Goal: Task Accomplishment & Management: Use online tool/utility

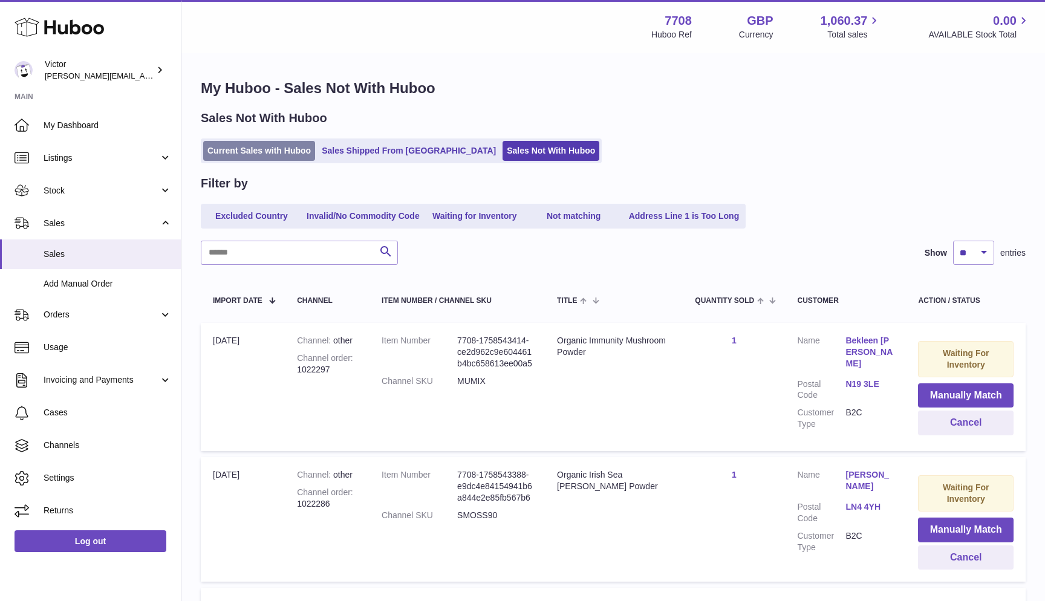
click at [229, 152] on link "Current Sales with Huboo" at bounding box center [259, 151] width 112 height 20
click at [223, 155] on link "Current Sales with Huboo" at bounding box center [259, 151] width 112 height 20
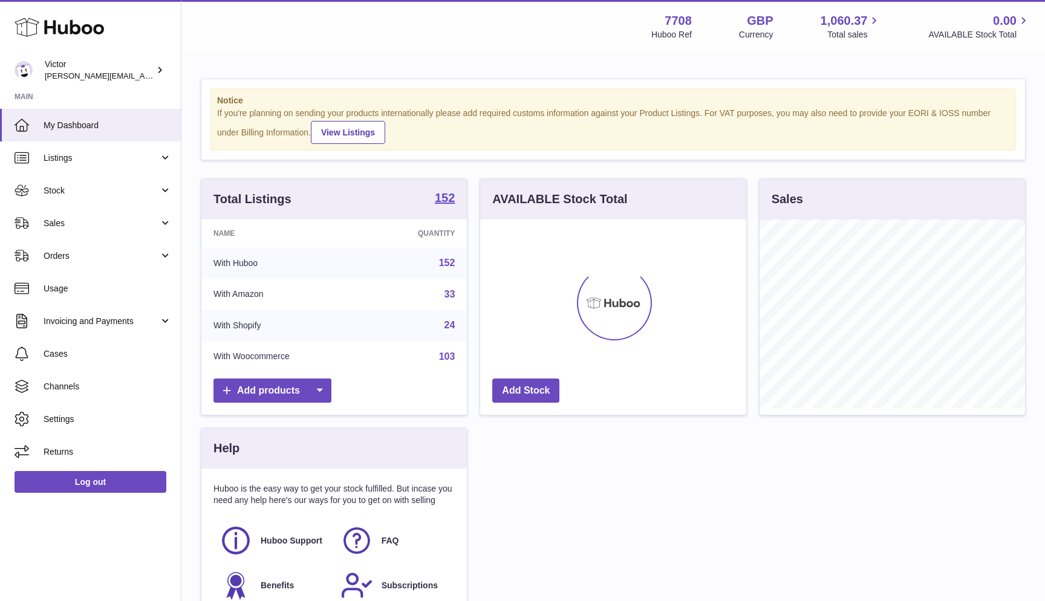
scroll to position [189, 266]
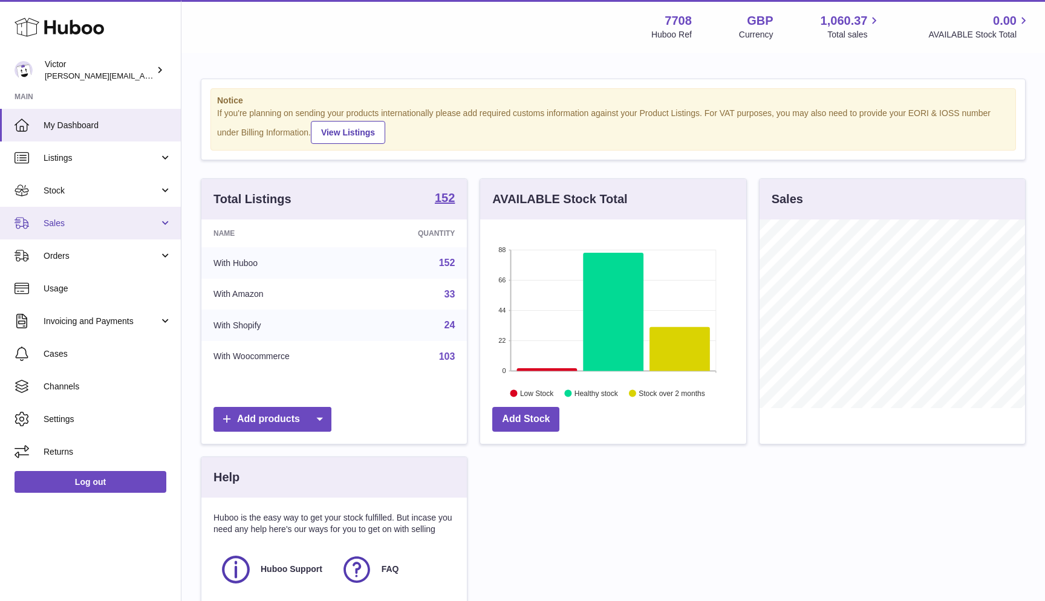
click at [99, 225] on span "Sales" at bounding box center [102, 223] width 116 height 11
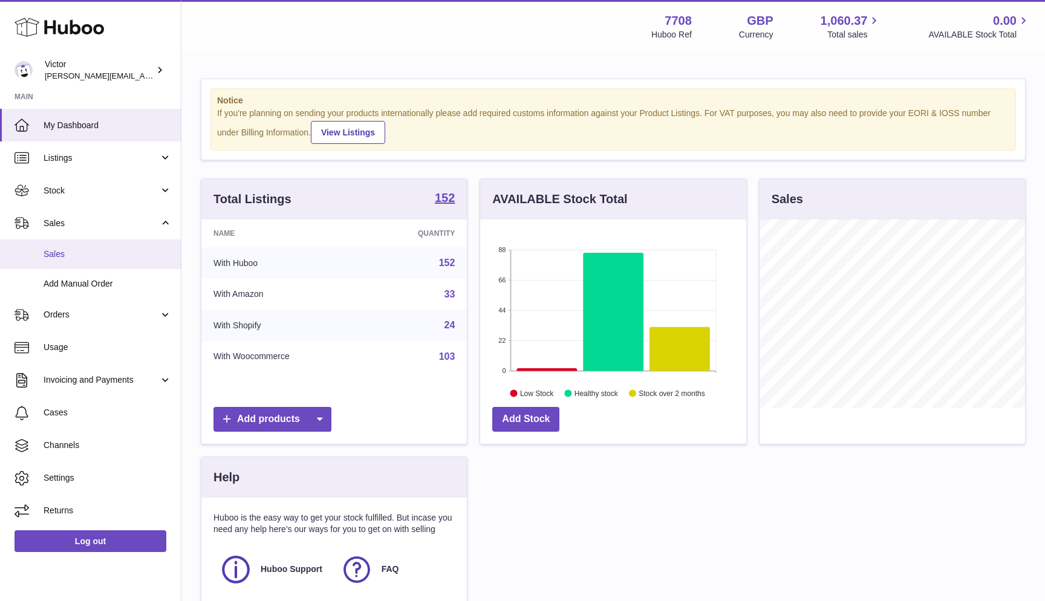
click at [94, 249] on span "Sales" at bounding box center [108, 254] width 128 height 11
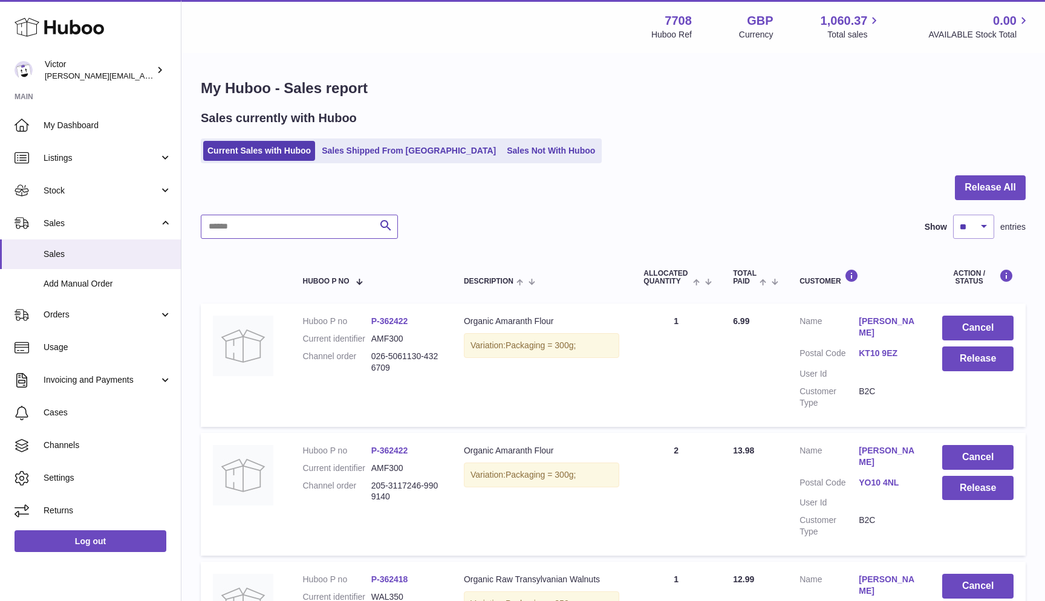
click at [261, 217] on input "text" at bounding box center [299, 227] width 197 height 24
paste input "**********"
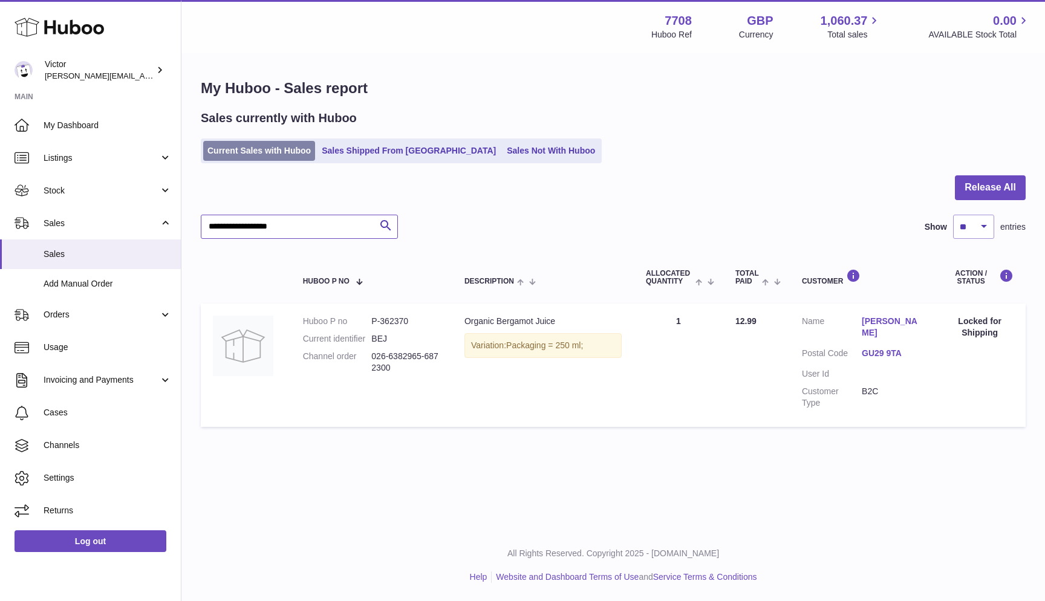
type input "**********"
click at [304, 149] on link "Current Sales with Huboo" at bounding box center [259, 151] width 112 height 20
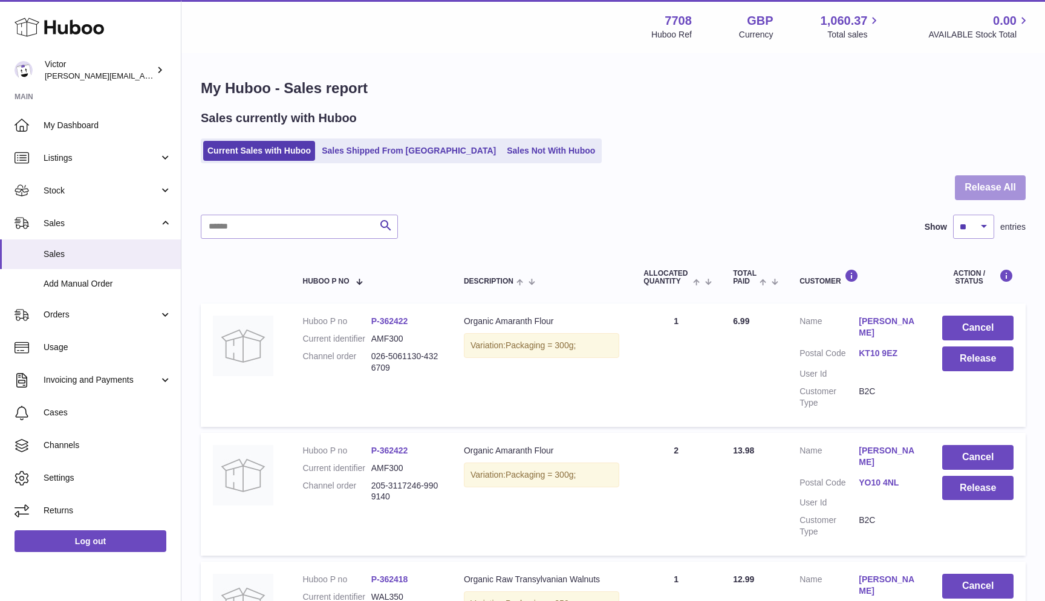
click at [990, 180] on button "Release All" at bounding box center [990, 187] width 71 height 25
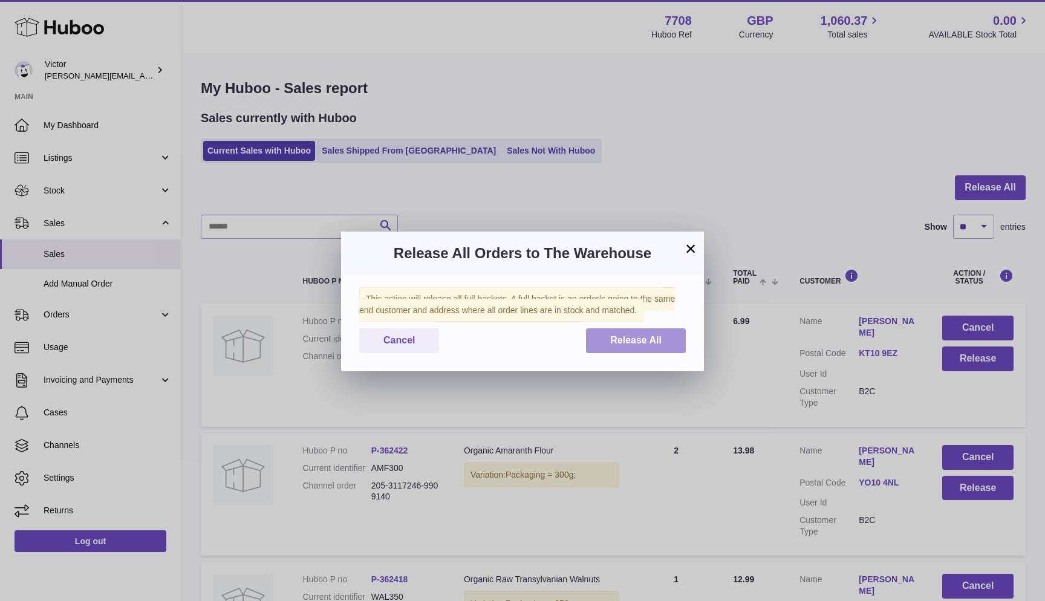
click at [603, 343] on button "Release All" at bounding box center [636, 340] width 100 height 25
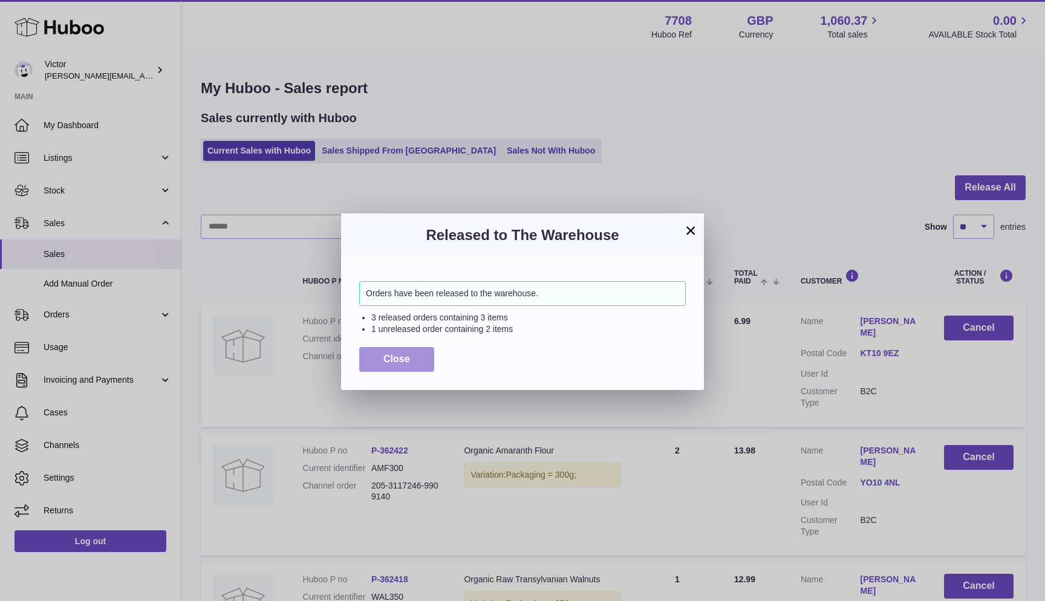
click at [373, 350] on button "Close" at bounding box center [396, 359] width 75 height 25
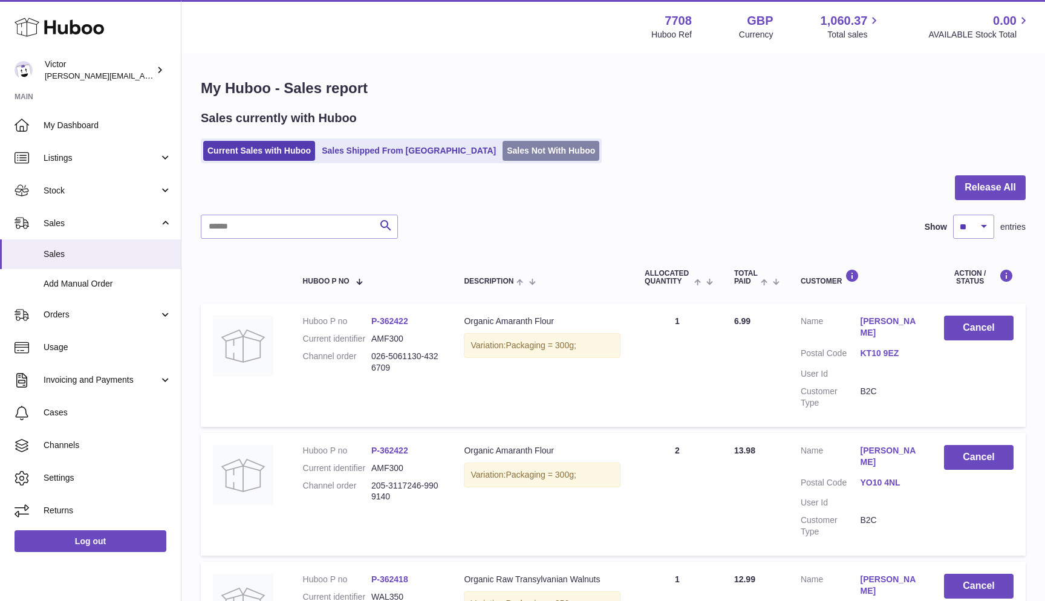
click at [503, 157] on link "Sales Not With Huboo" at bounding box center [551, 151] width 97 height 20
